Goal: Transaction & Acquisition: Purchase product/service

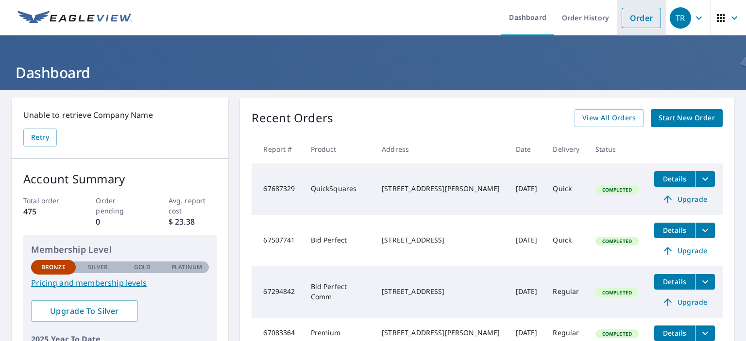
click at [639, 18] on link "Order" at bounding box center [641, 18] width 39 height 20
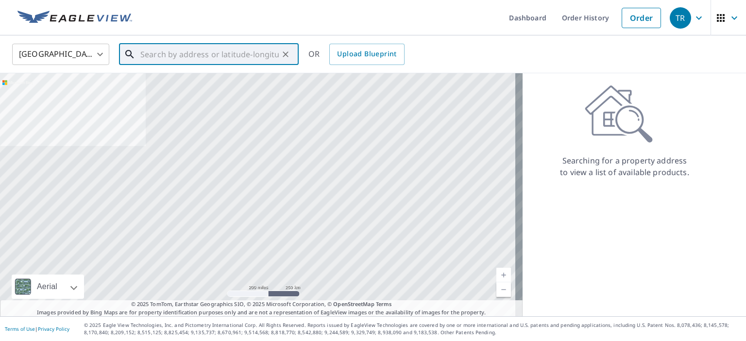
click at [169, 54] on input "text" at bounding box center [209, 54] width 138 height 27
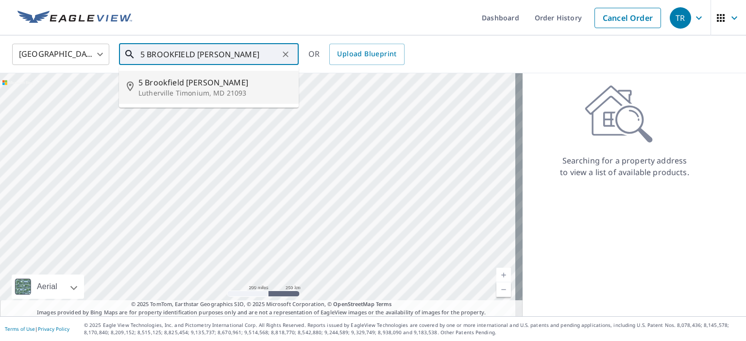
click at [183, 91] on p "Lutherville Timonium, MD 21093" at bounding box center [214, 93] width 152 height 10
type input "[STREET_ADDRESS][PERSON_NAME]"
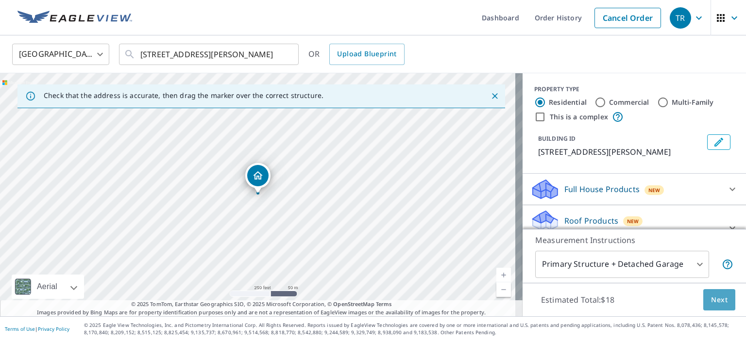
click at [711, 299] on span "Next" at bounding box center [719, 300] width 17 height 12
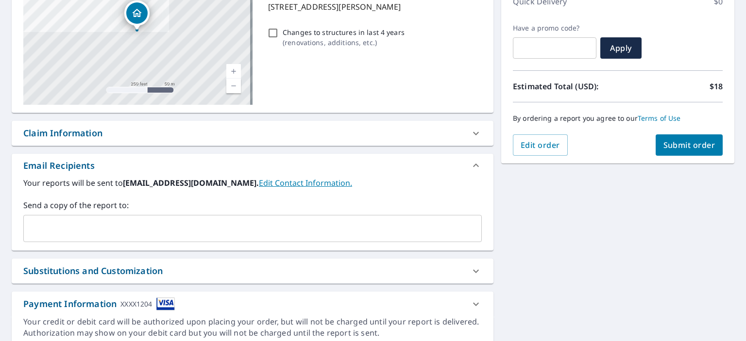
scroll to position [184, 0]
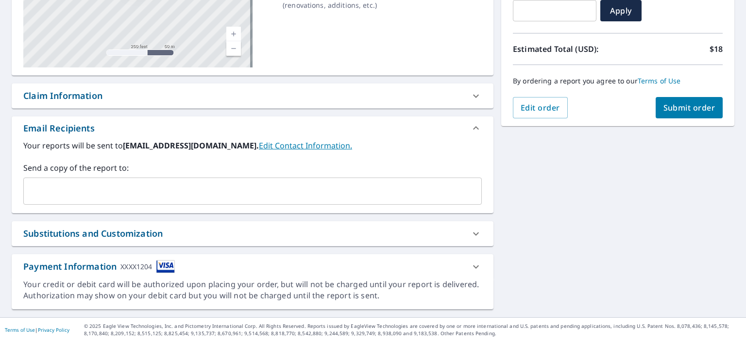
click at [77, 186] on input "text" at bounding box center [245, 191] width 435 height 18
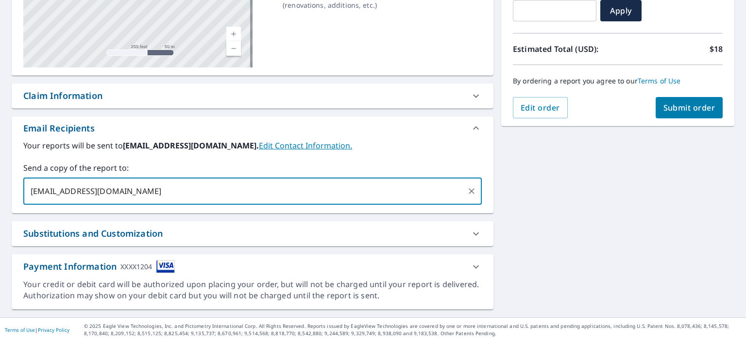
type input "[EMAIL_ADDRESS][DOMAIN_NAME]"
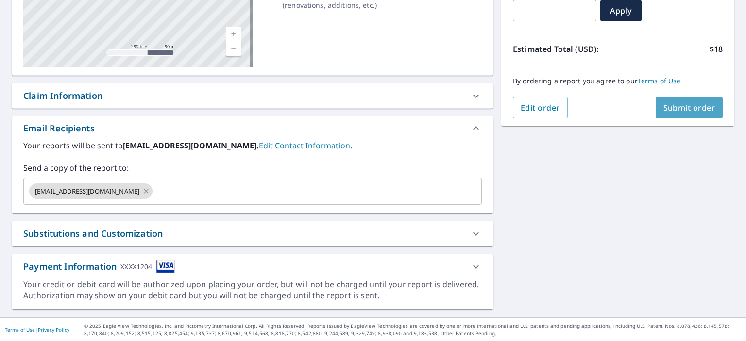
click at [669, 108] on span "Submit order" at bounding box center [689, 107] width 52 height 11
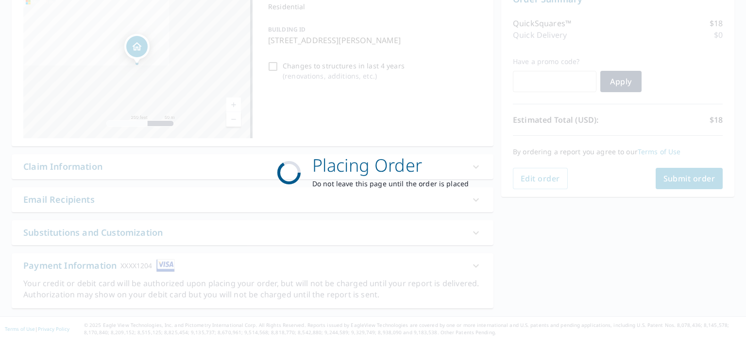
scroll to position [112, 0]
